Goal: Task Accomplishment & Management: Use online tool/utility

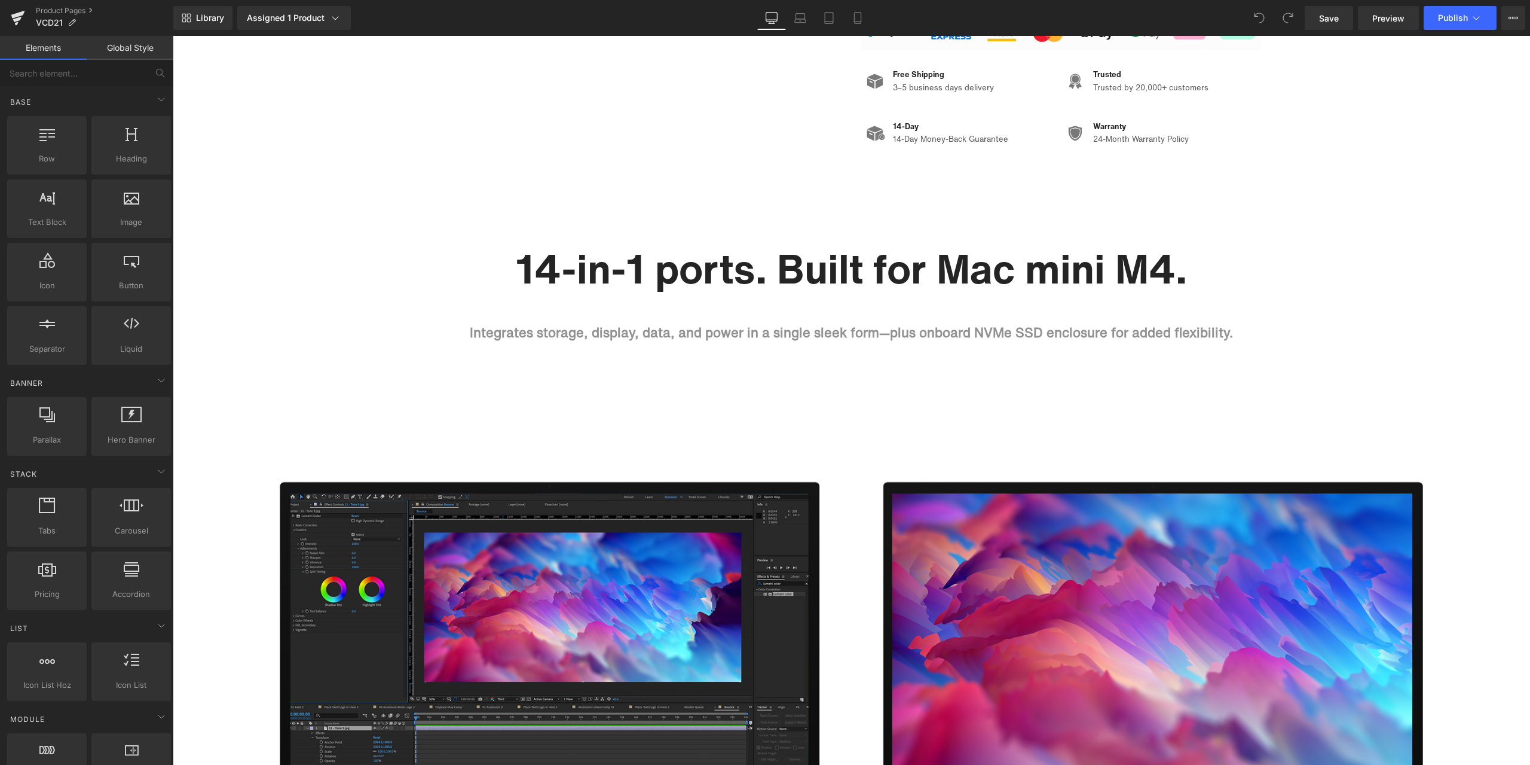
scroll to position [598, 0]
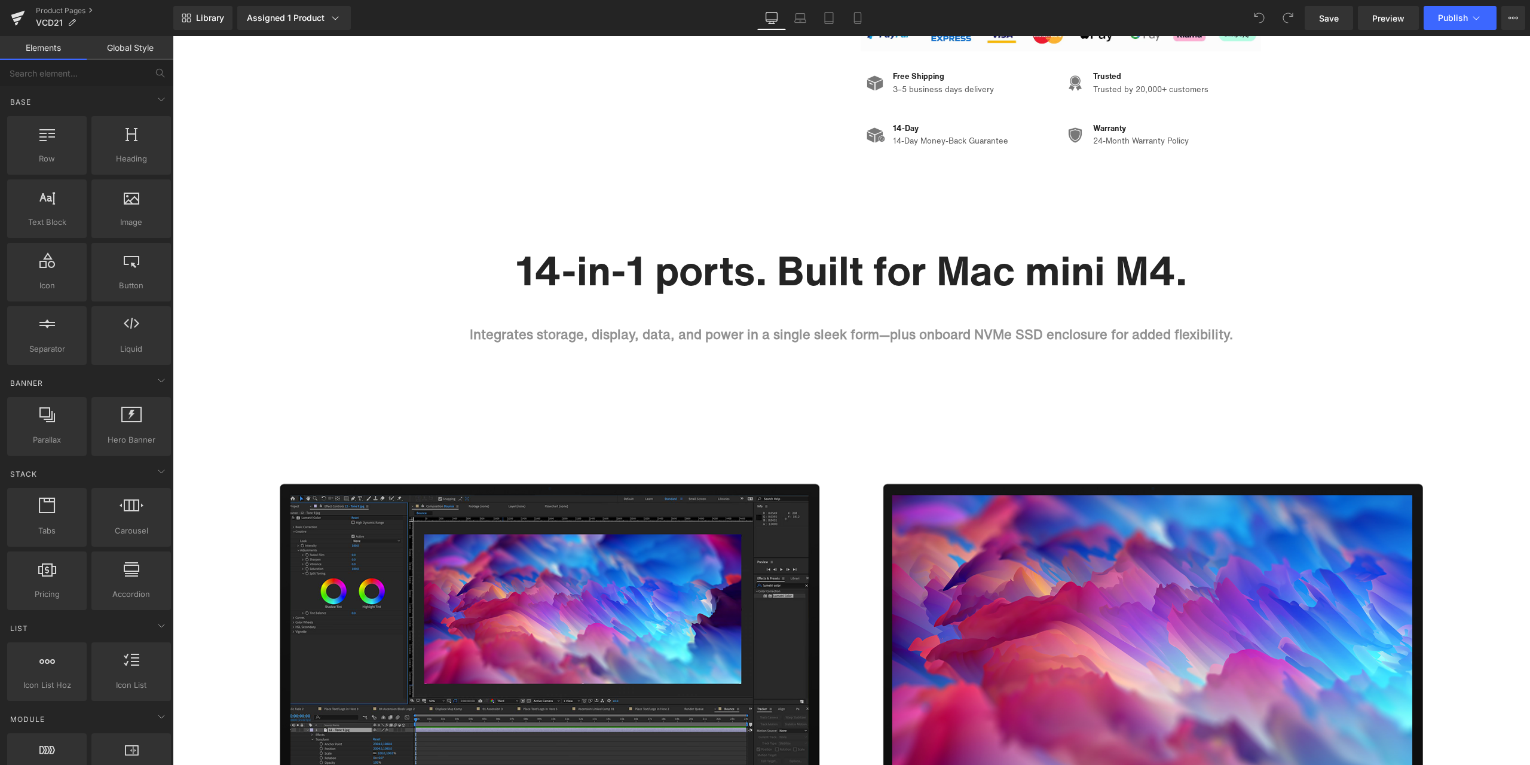
click at [552, 276] on h1 "14-in-1 ports. Built for Mac mini M4." at bounding box center [851, 270] width 819 height 49
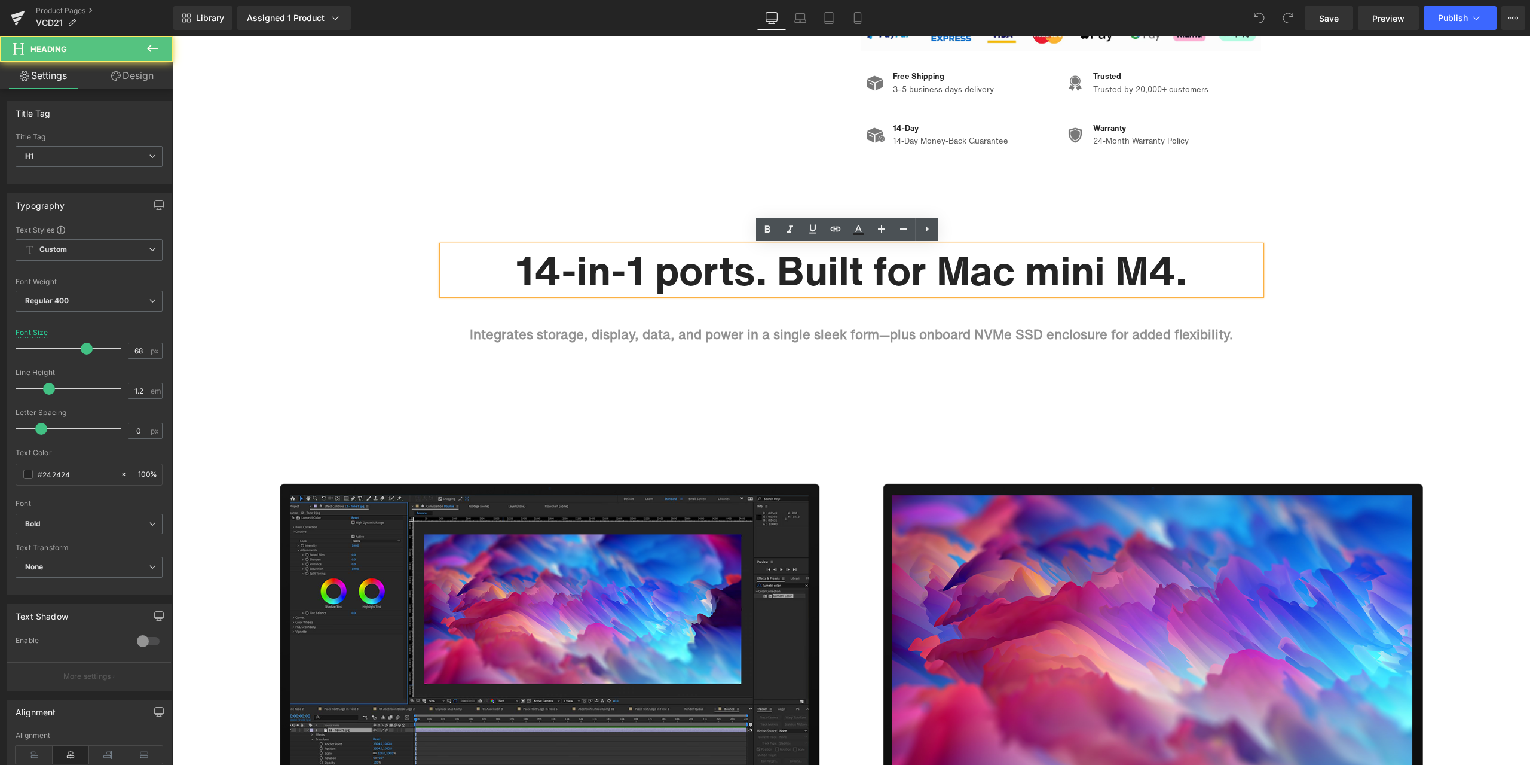
click at [552, 274] on h1 "14-in-1 ports. Built for Mac mini M4." at bounding box center [851, 270] width 819 height 49
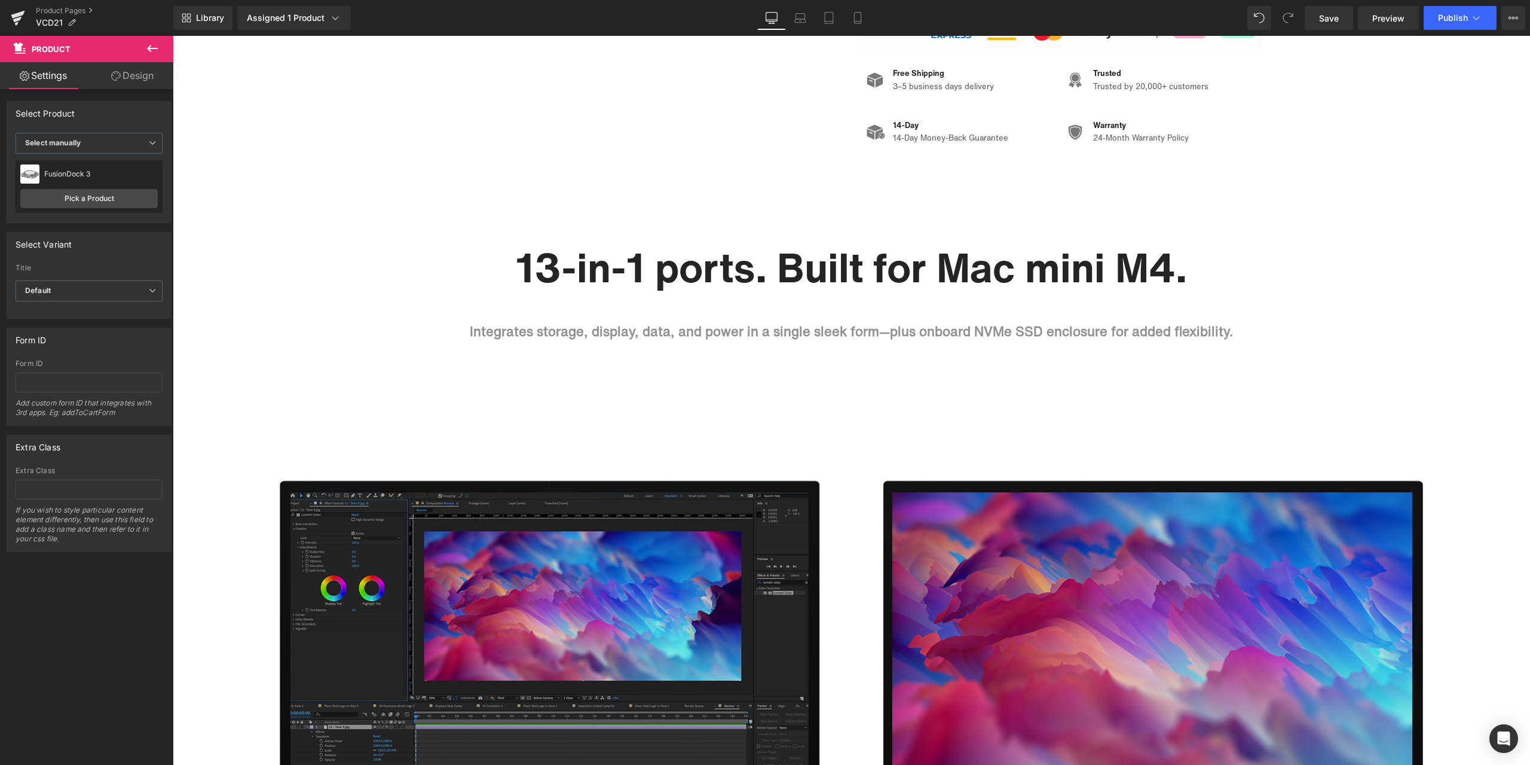
scroll to position [538, 0]
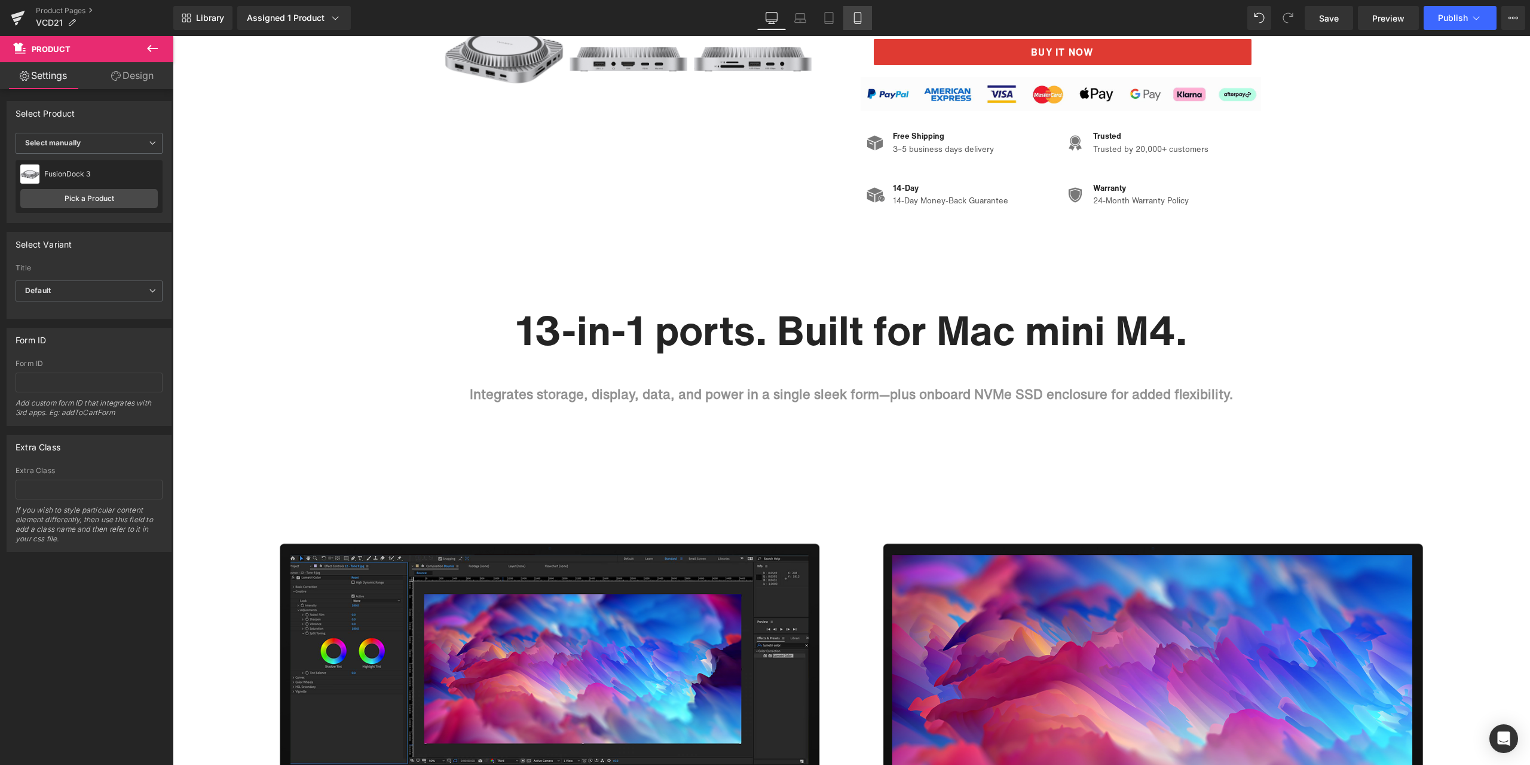
click at [855, 20] on icon at bounding box center [857, 18] width 7 height 11
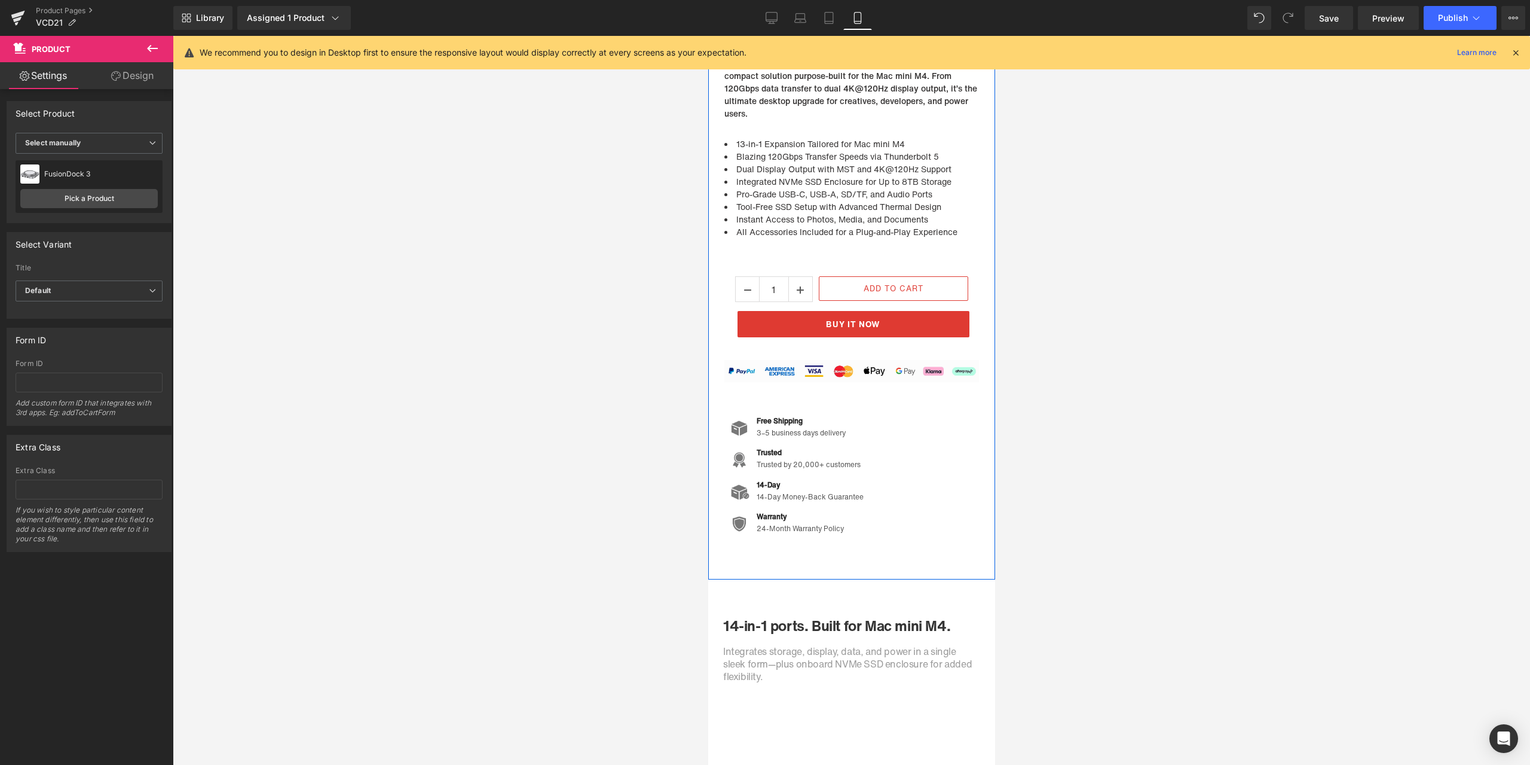
scroll to position [777, 0]
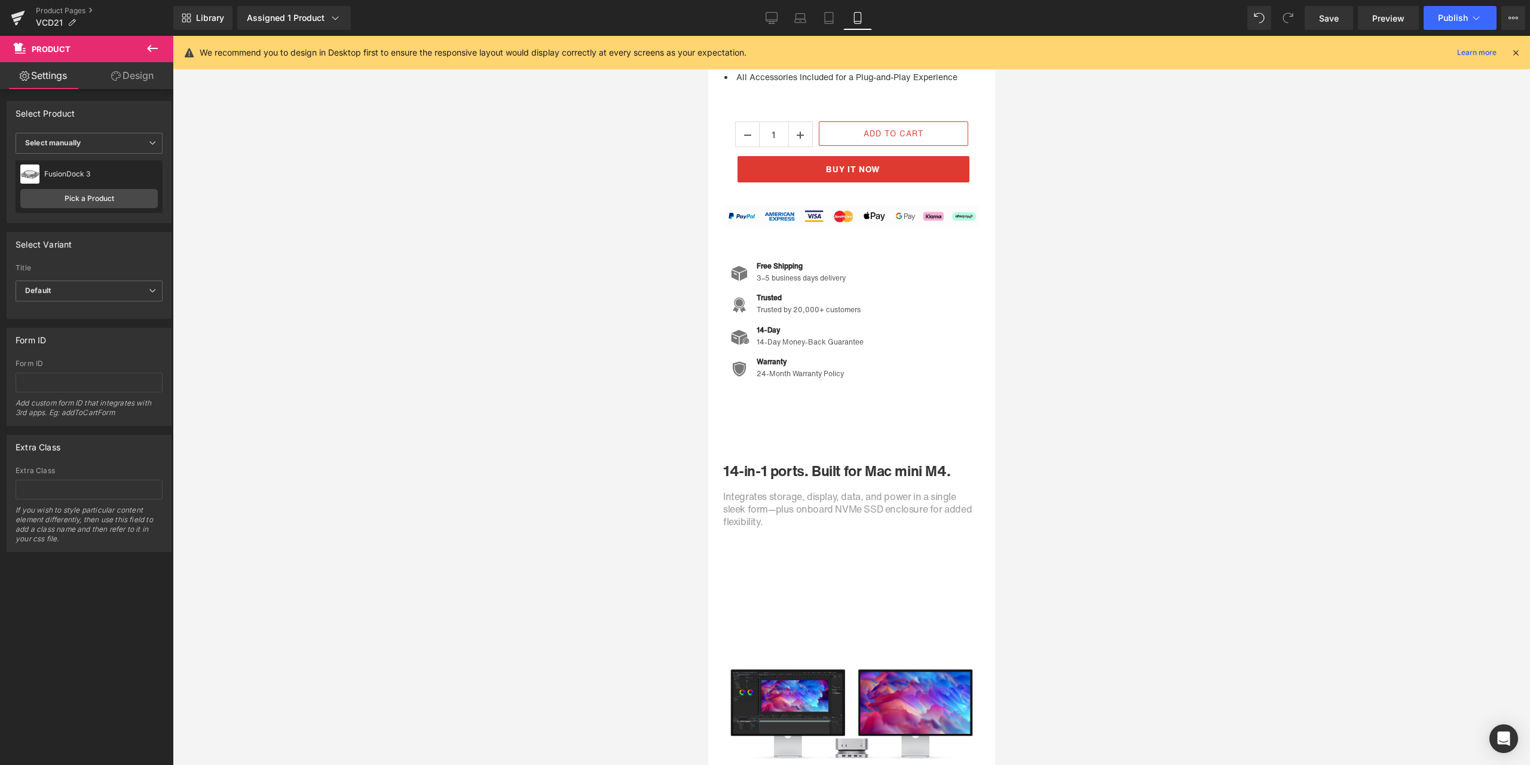
click at [733, 469] on h1 "14-in-1 ports. Built for Mac mini M4." at bounding box center [854, 470] width 263 height 17
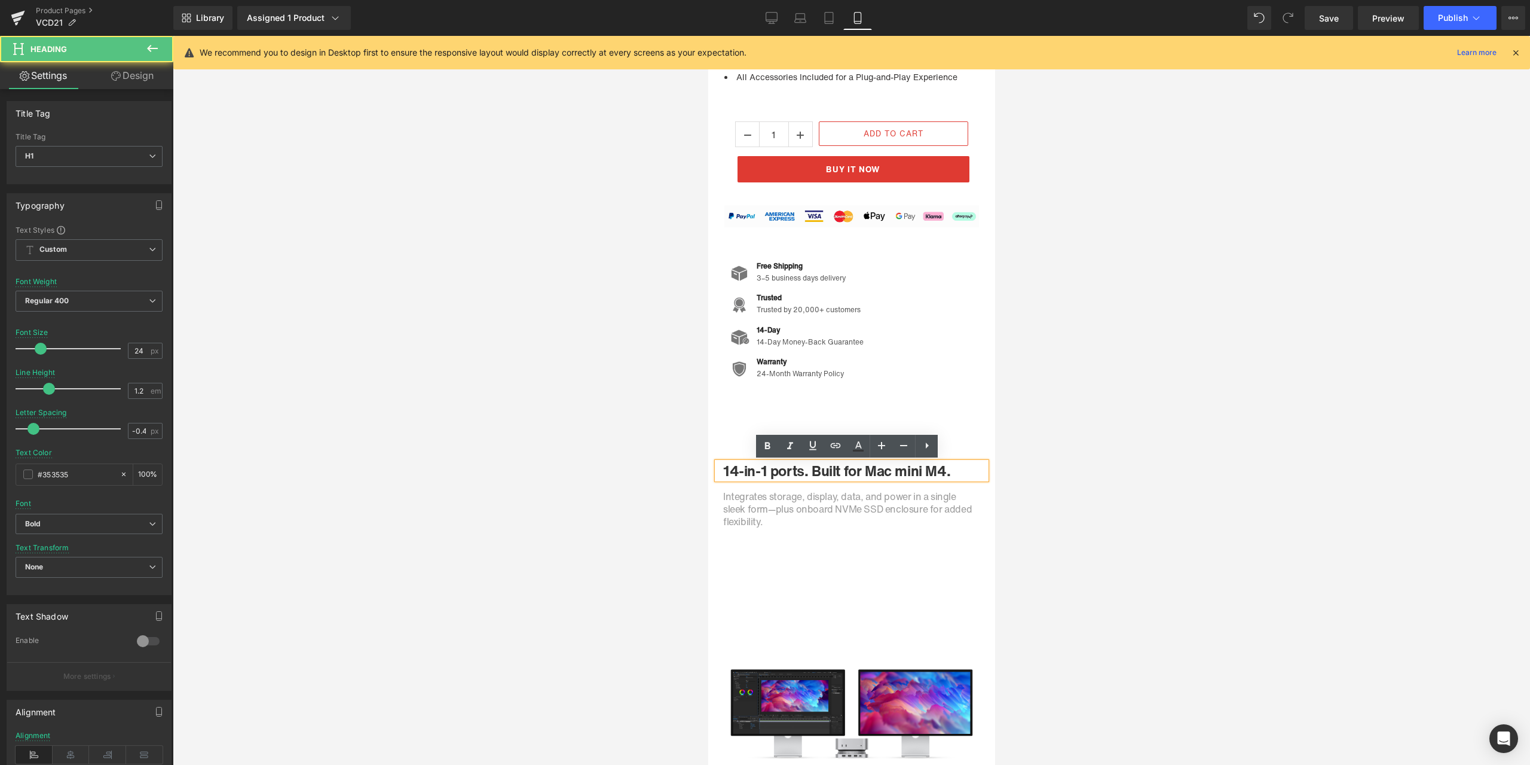
click at [734, 468] on h1 "14-in-1 ports. Built for Mac mini M4." at bounding box center [854, 470] width 263 height 17
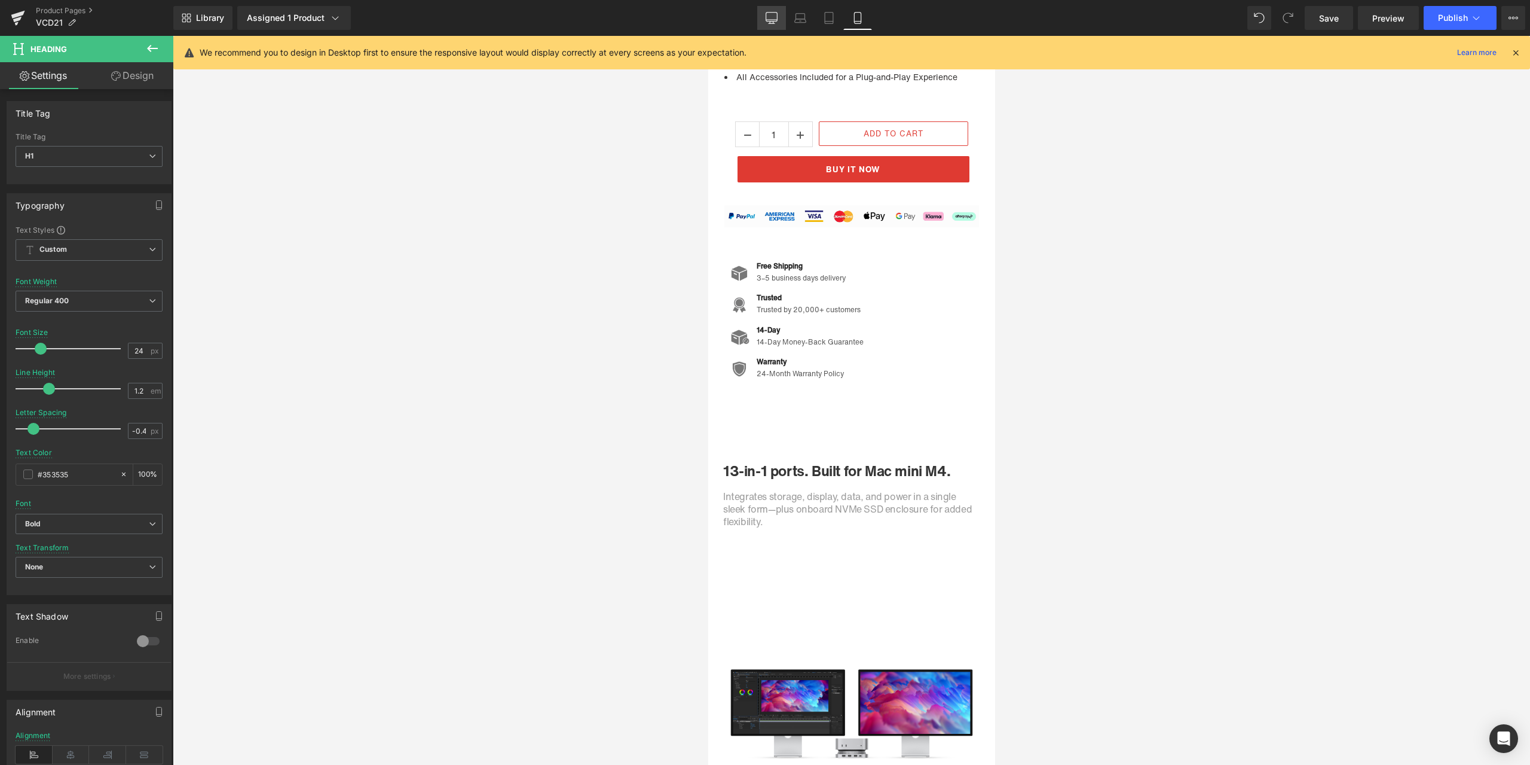
click at [766, 22] on icon at bounding box center [772, 18] width 12 height 12
type input "27"
type input "0"
type input "#363434"
type input "100"
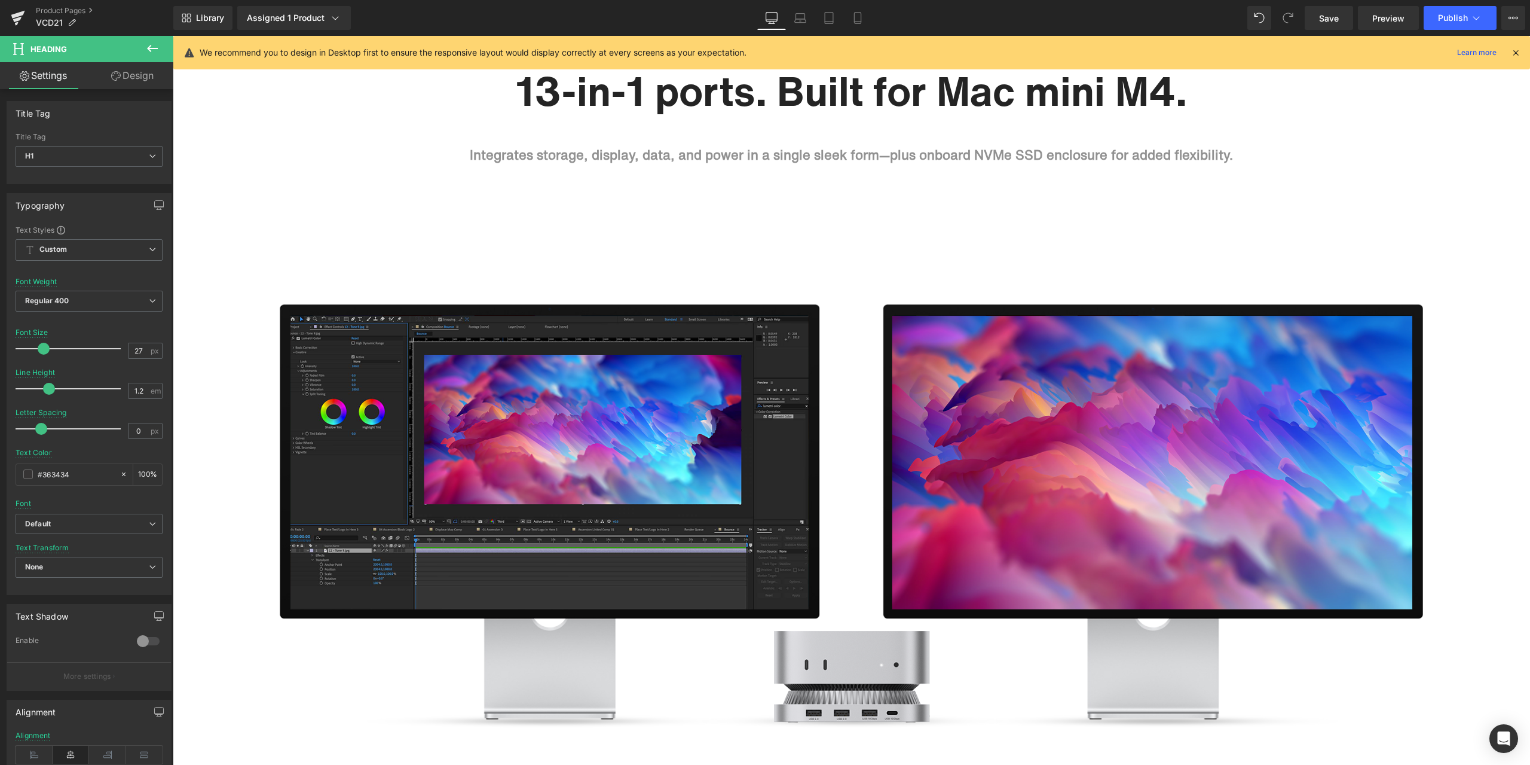
scroll to position [0, 0]
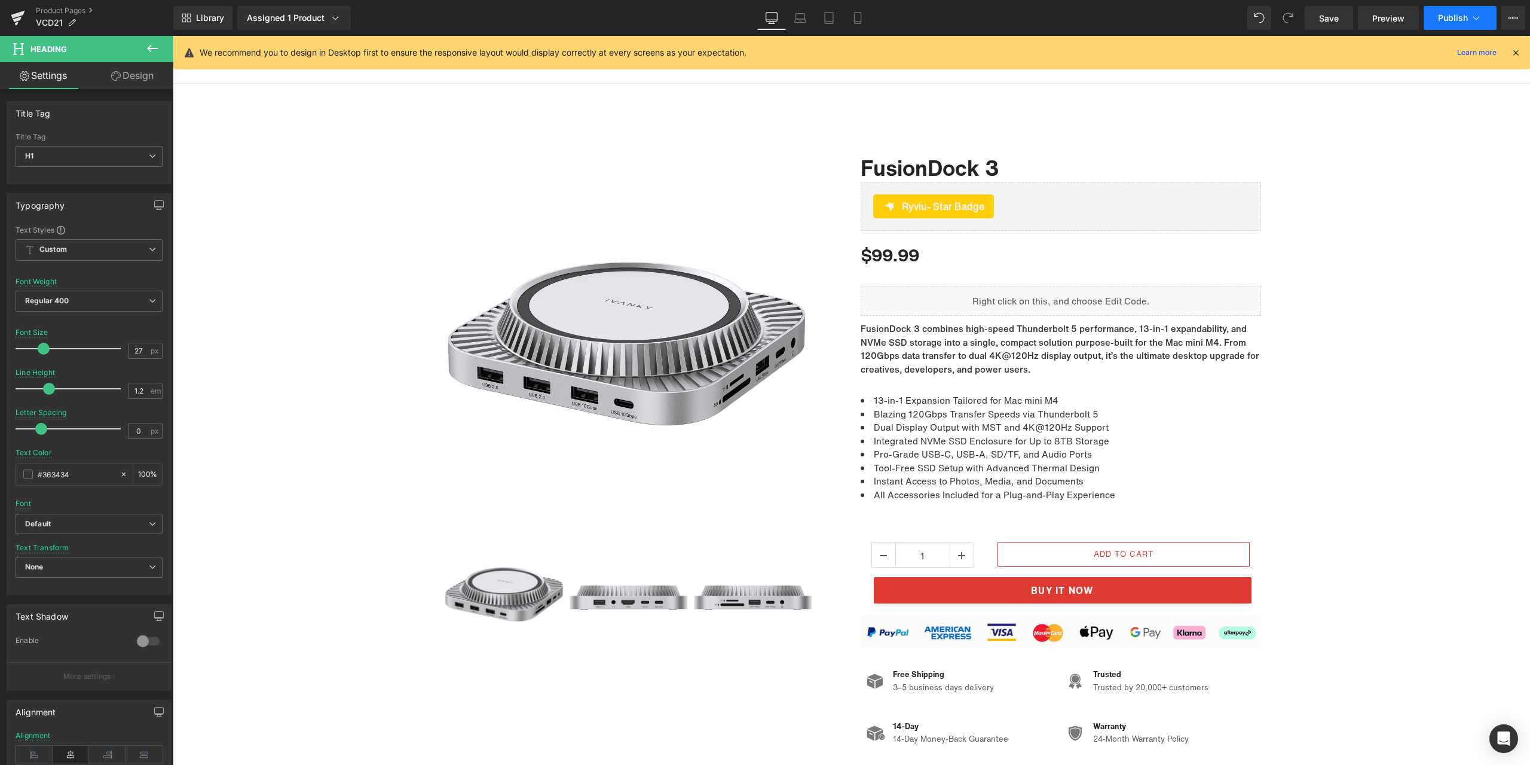
click at [1454, 18] on span "Publish" at bounding box center [1453, 18] width 30 height 10
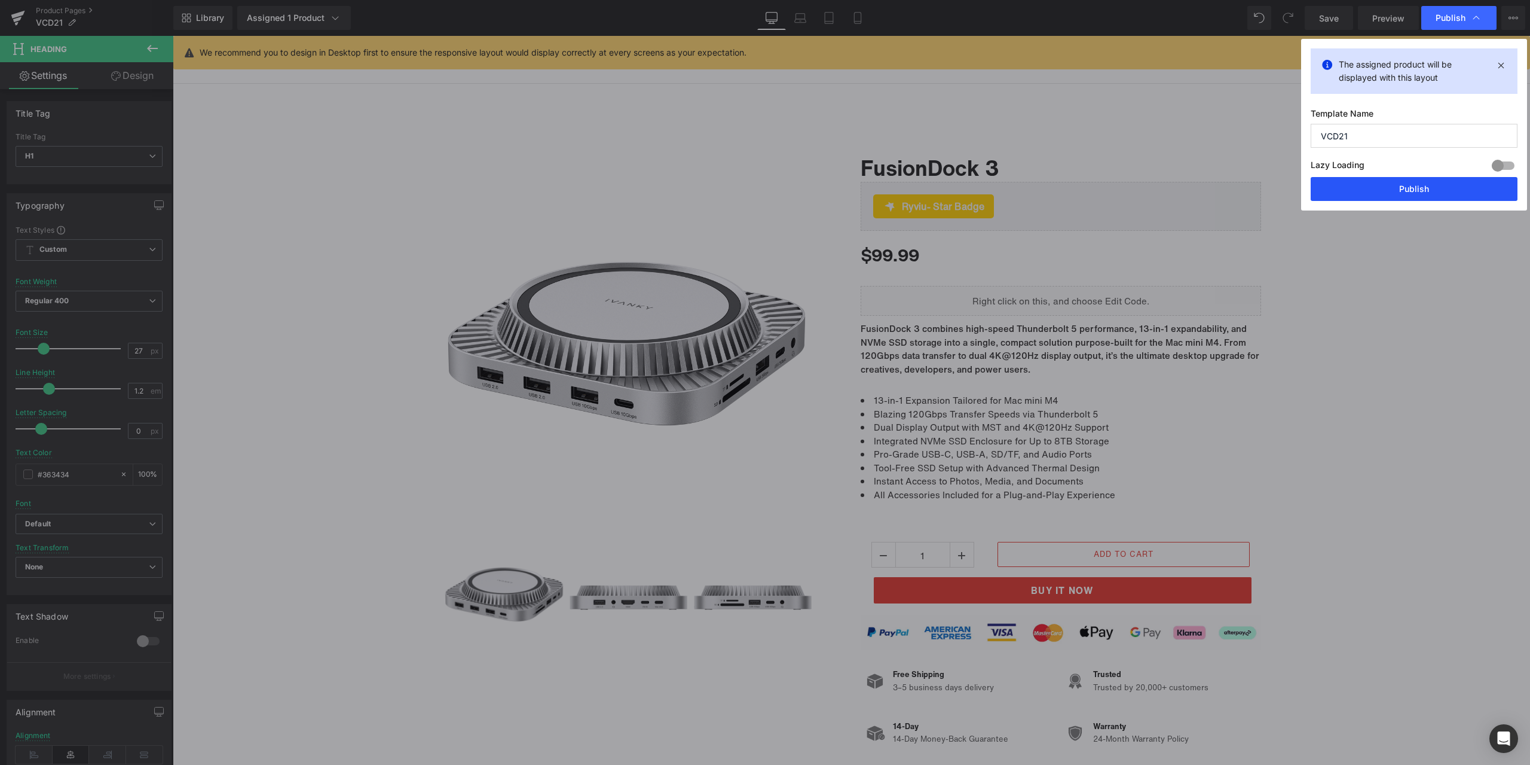
click at [0, 0] on button "Publish" at bounding box center [0, 0] width 0 height 0
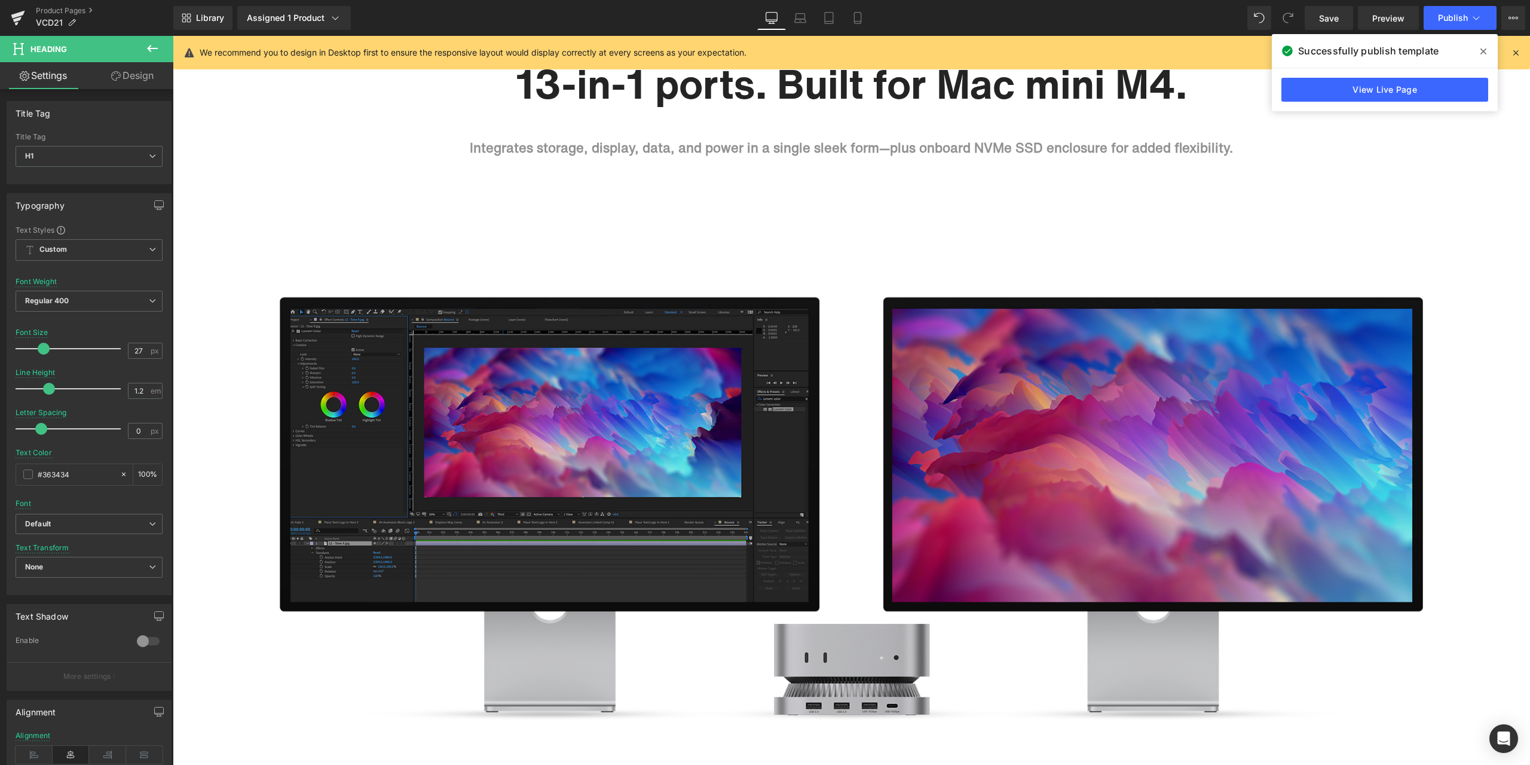
scroll to position [837, 0]
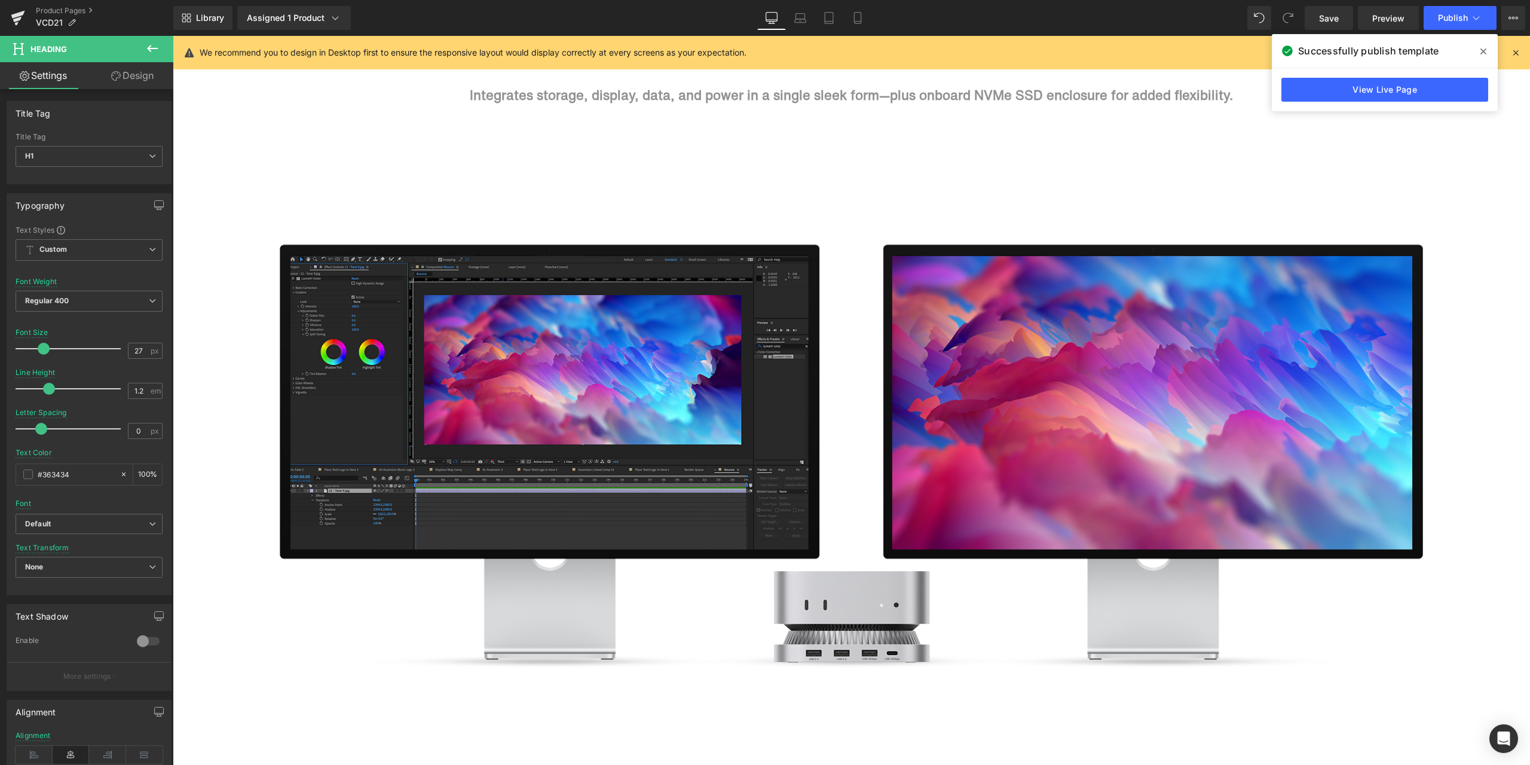
click at [0, 0] on span at bounding box center [0, 0] width 0 height 0
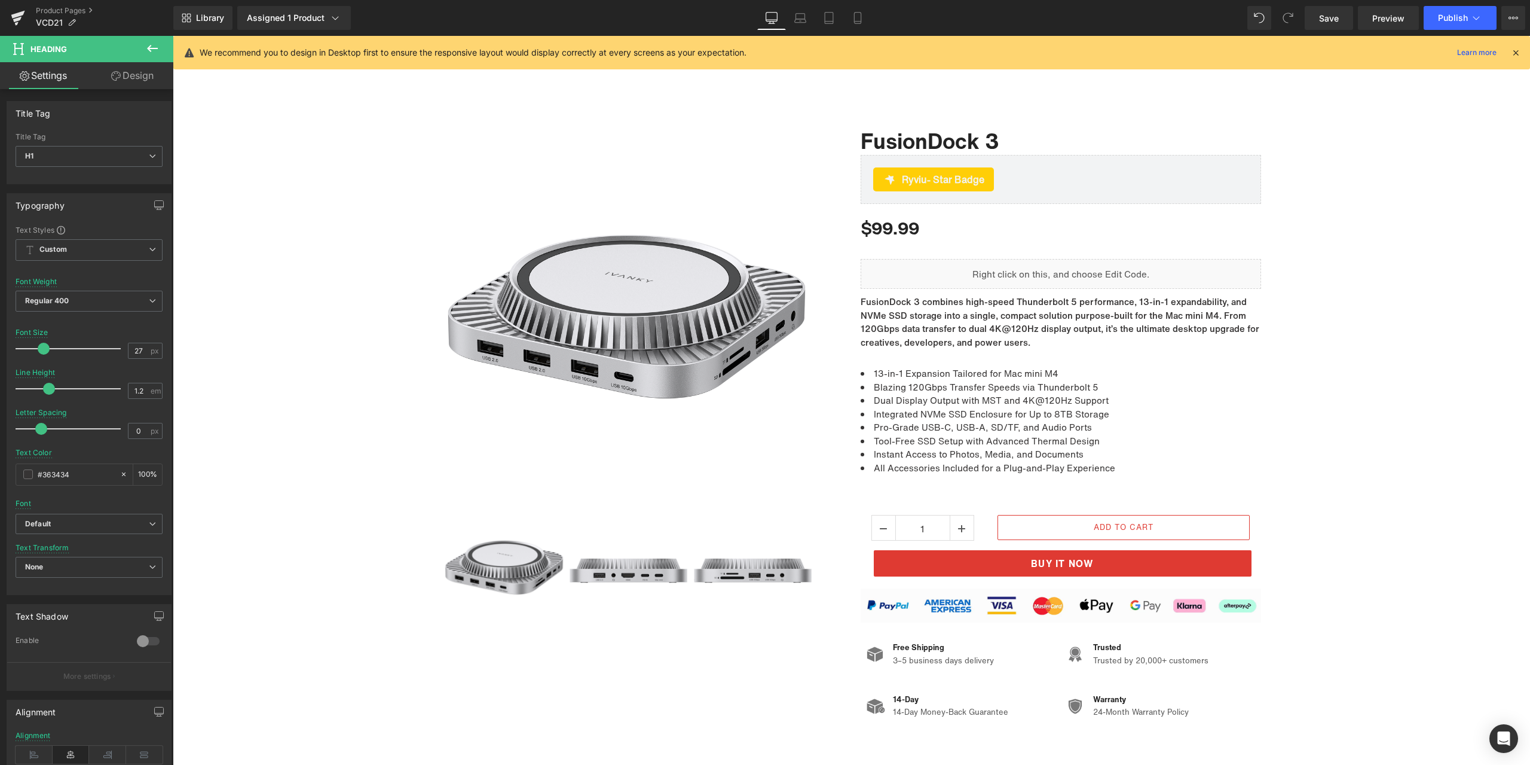
scroll to position [60, 0]
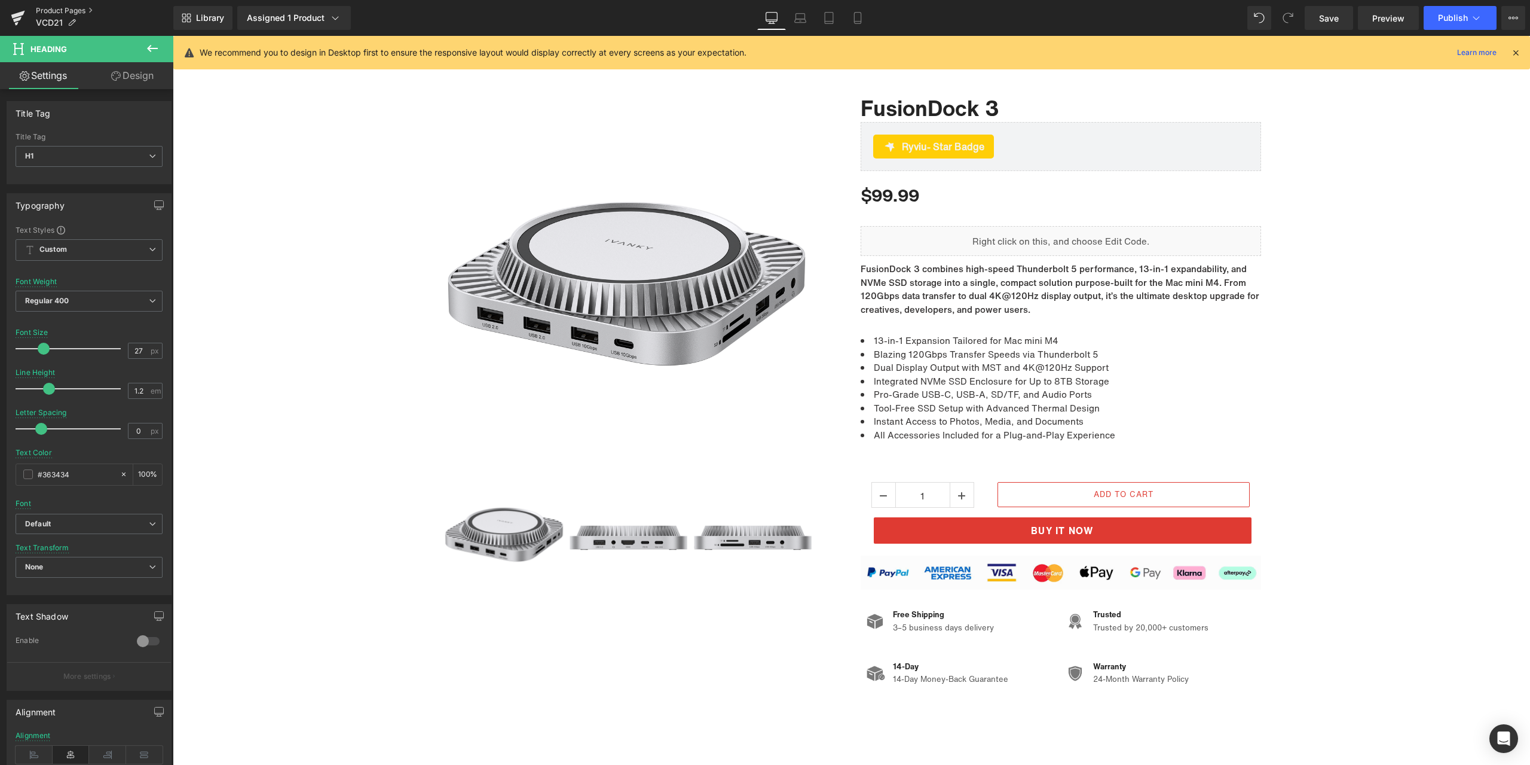
click at [63, 10] on link "Product Pages" at bounding box center [104, 11] width 137 height 10
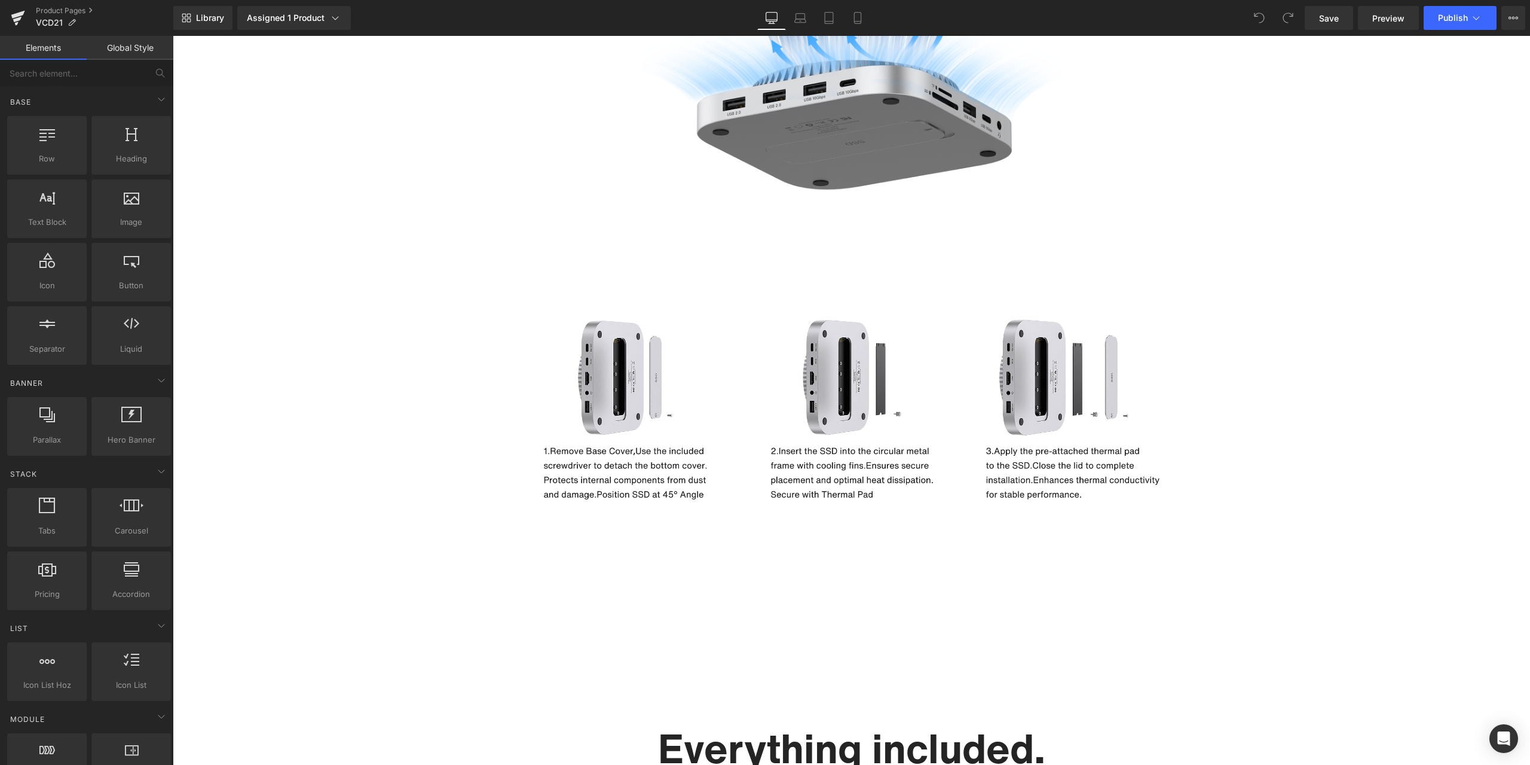
scroll to position [5978, 0]
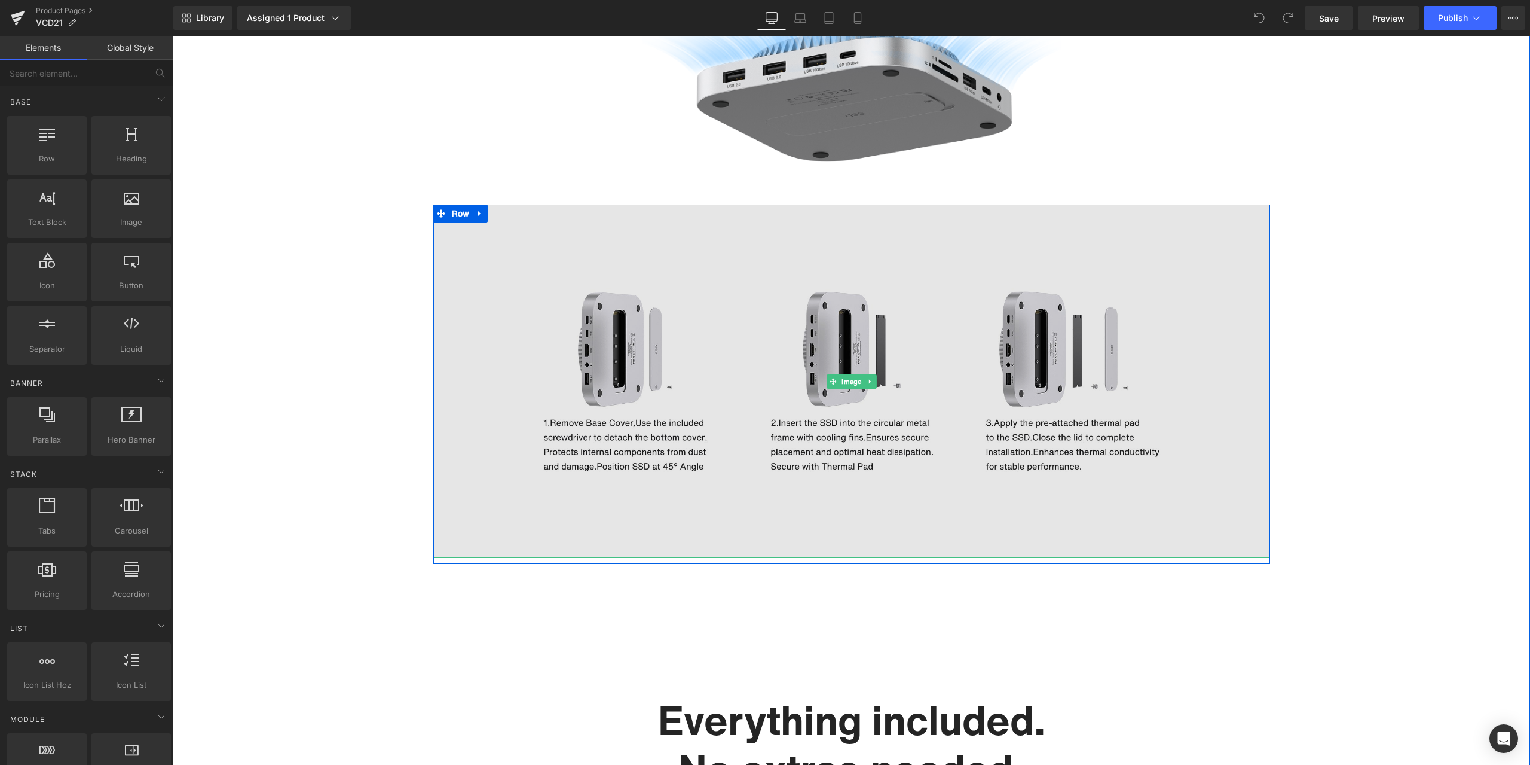
drag, startPoint x: 848, startPoint y: 381, endPoint x: 666, endPoint y: 366, distance: 182.9
click at [848, 381] on span "Image" at bounding box center [851, 381] width 25 height 14
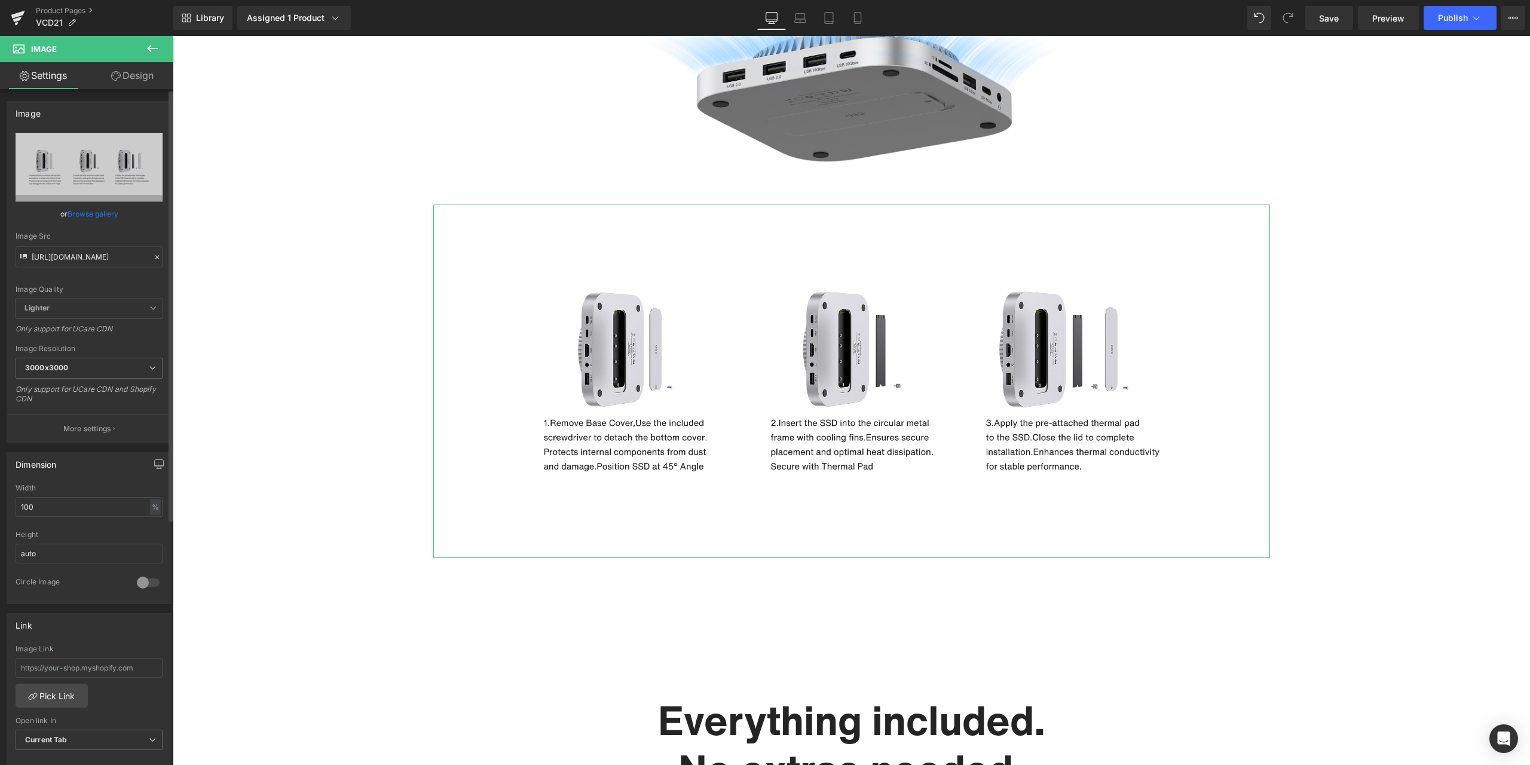
click at [153, 254] on icon at bounding box center [157, 257] width 8 height 8
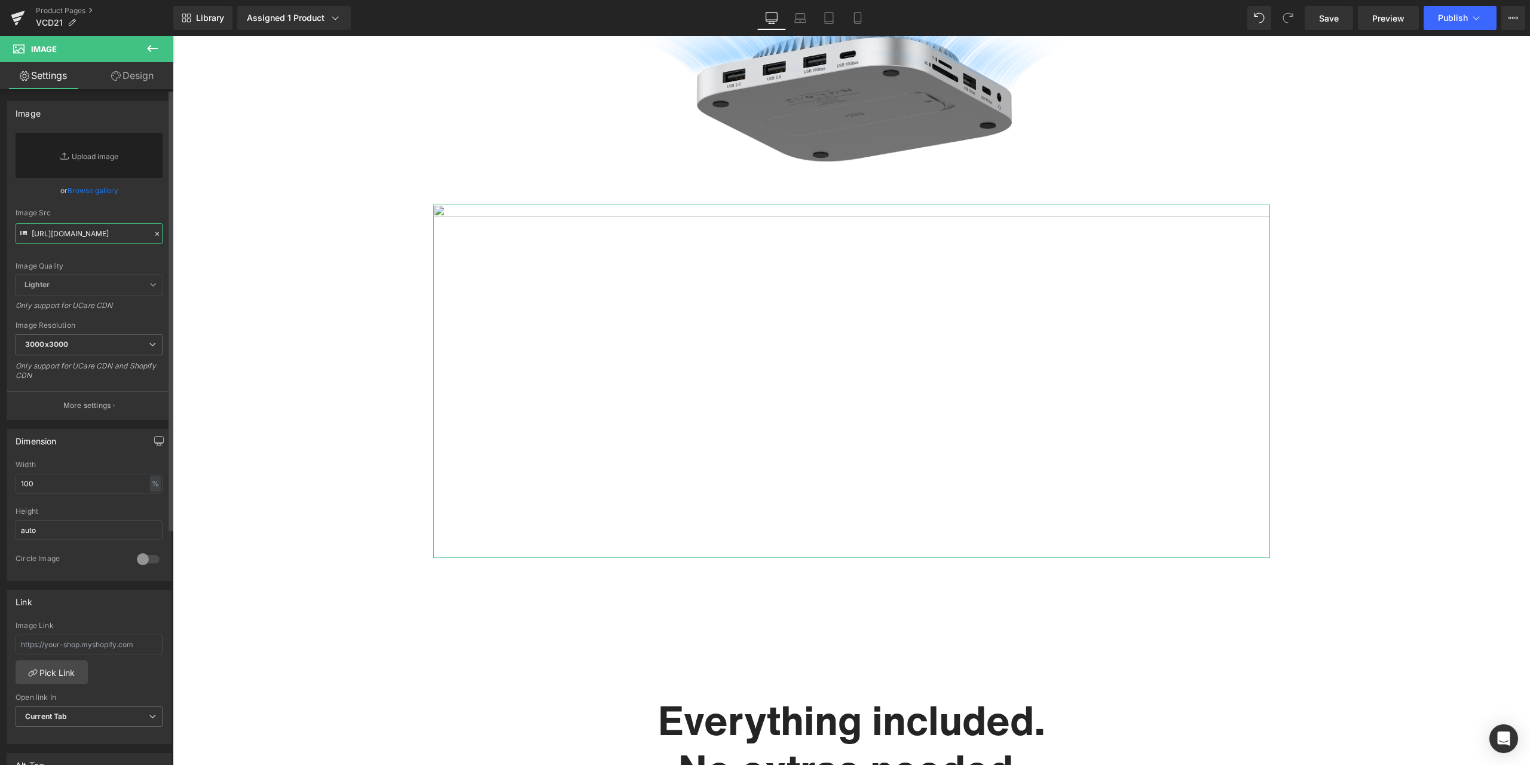
click at [115, 240] on input "[URL][DOMAIN_NAME]" at bounding box center [89, 233] width 147 height 21
paste input "[URL][DOMAIN_NAME]"
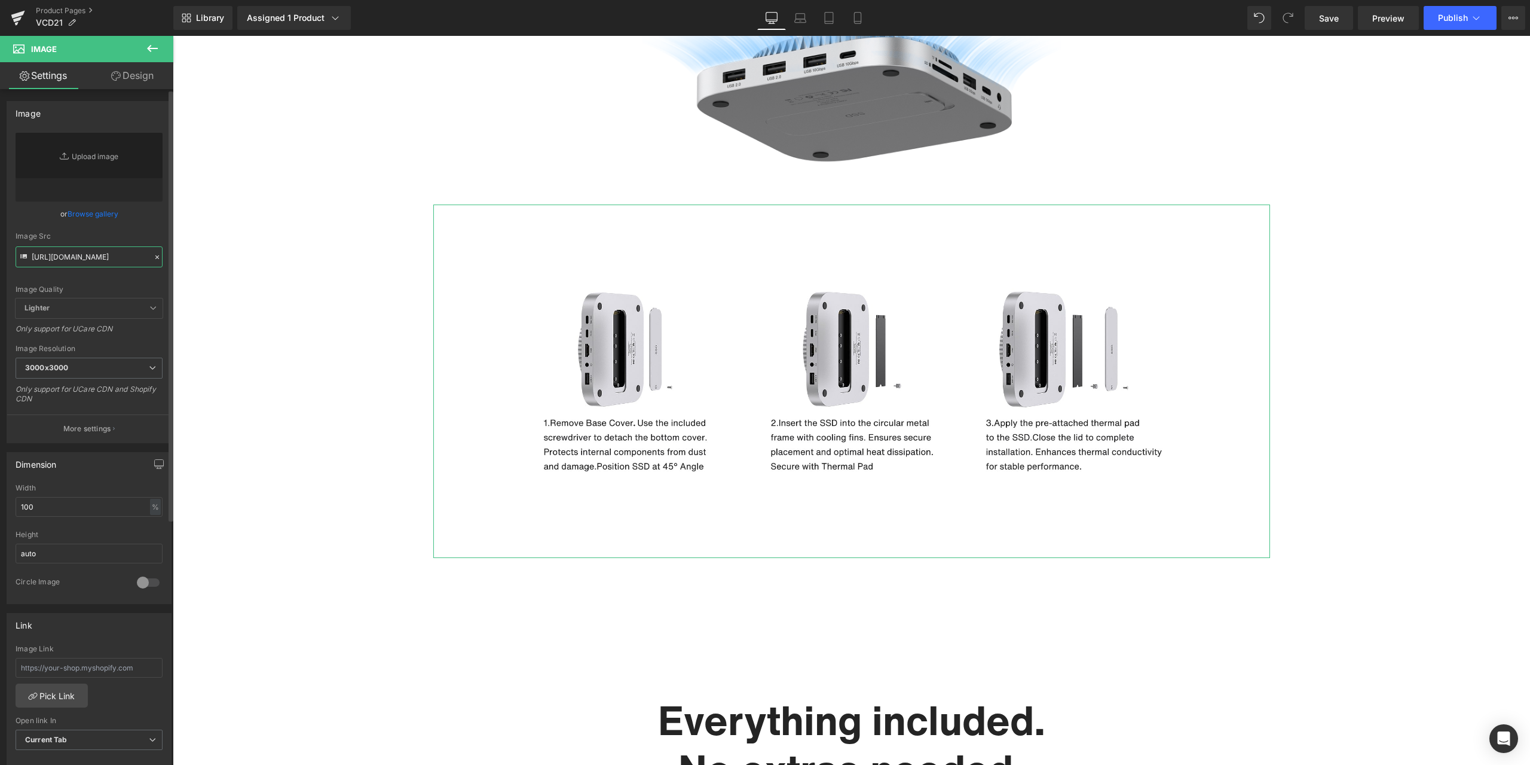
type input "[URL][DOMAIN_NAME]"
click at [148, 222] on div "Image Quality Lighter Lightest Lighter Lighter Lightest Only support for UCare …" at bounding box center [89, 216] width 147 height 166
click at [1440, 13] on span "Publish" at bounding box center [1453, 18] width 30 height 10
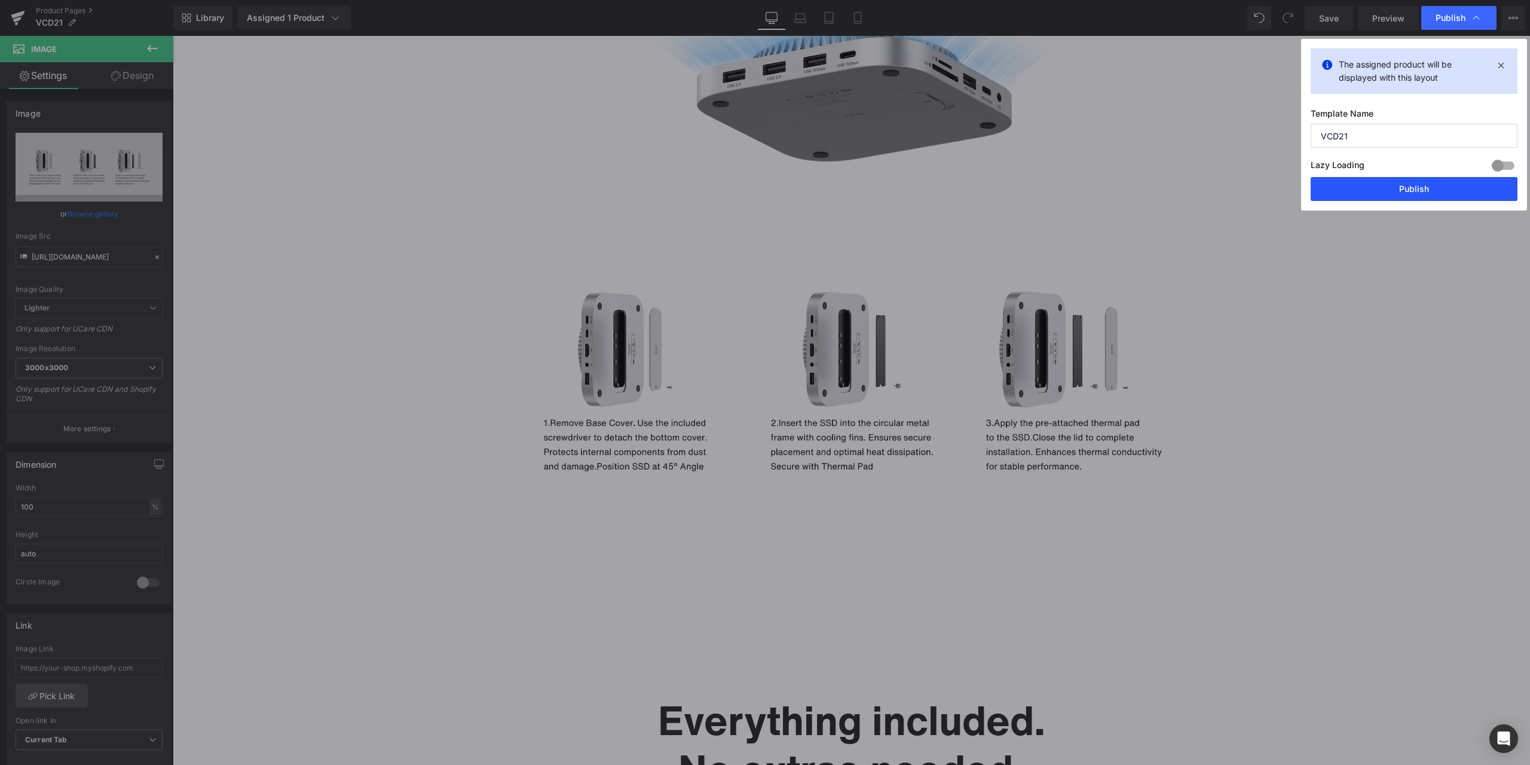
drag, startPoint x: 1379, startPoint y: 194, endPoint x: 1204, endPoint y: 158, distance: 178.2
click at [1379, 194] on button "Publish" at bounding box center [1414, 189] width 207 height 24
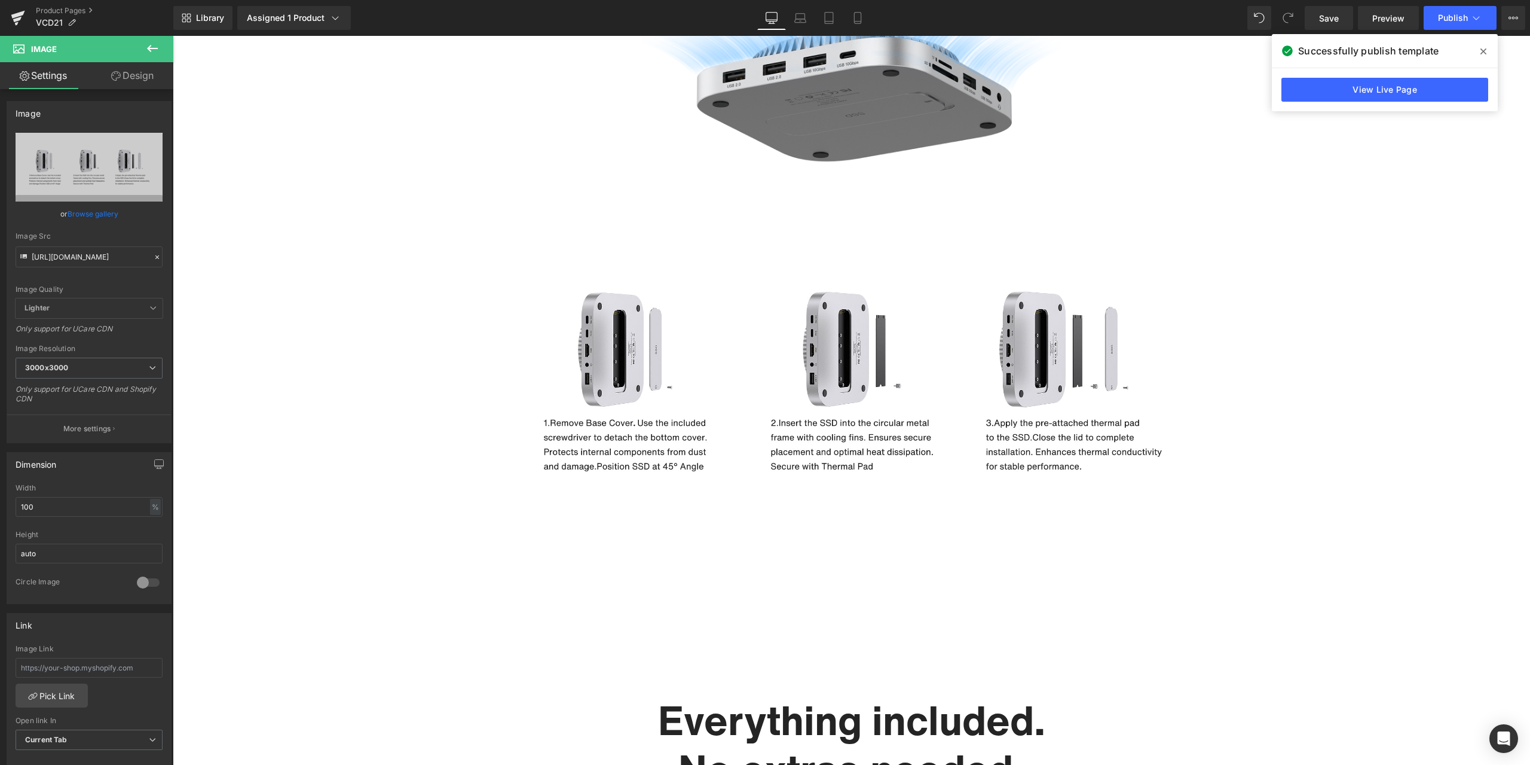
drag, startPoint x: 1485, startPoint y: 54, endPoint x: 1294, endPoint y: 23, distance: 193.1
click at [1485, 54] on icon at bounding box center [1484, 52] width 6 height 10
click at [61, 5] on div "Product Pages VCD21" at bounding box center [86, 18] width 173 height 36
click at [66, 10] on link "Product Pages" at bounding box center [104, 11] width 137 height 10
